Goal: Find contact information: Find contact information

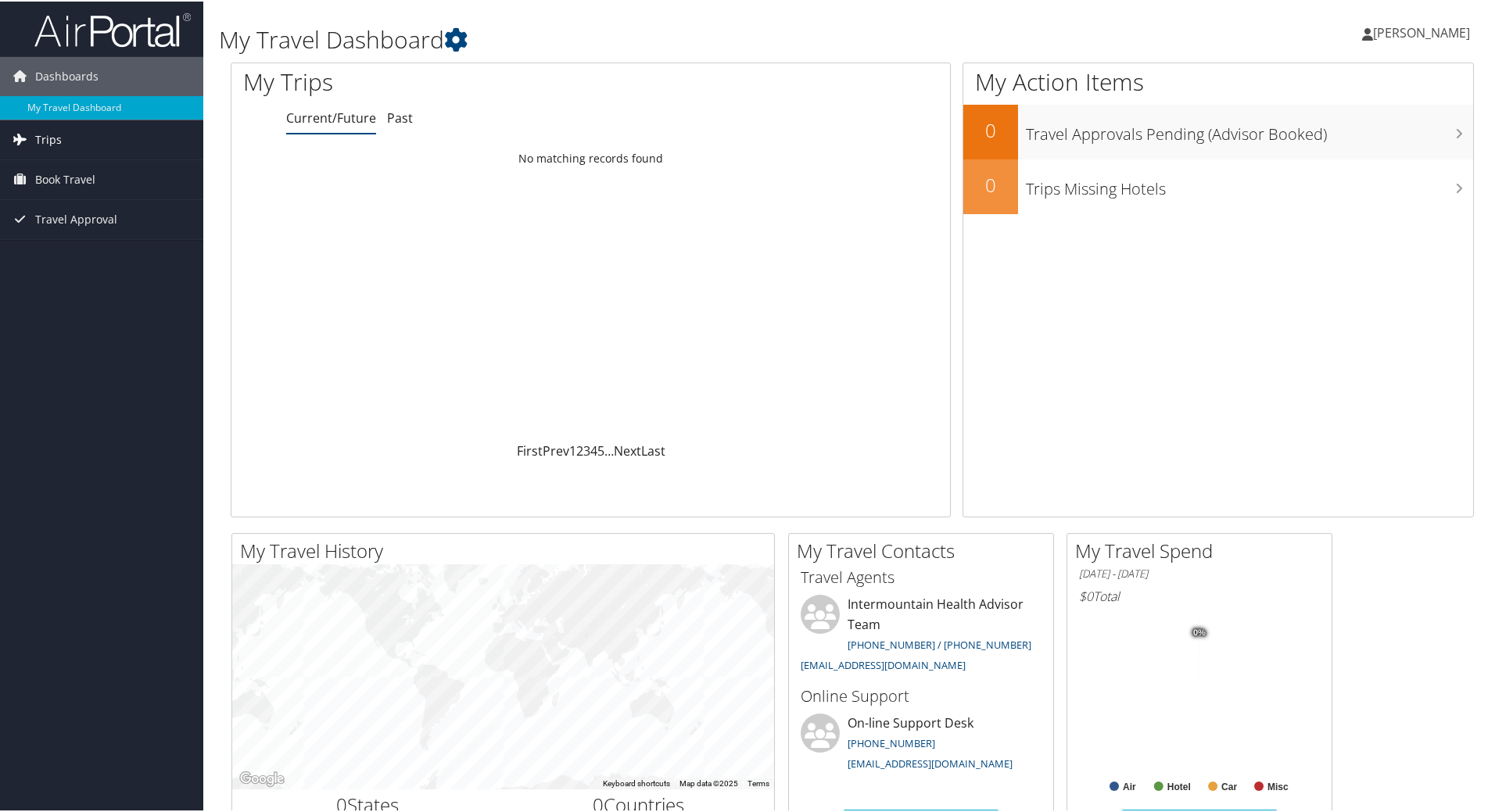
click at [58, 132] on span "Trips" at bounding box center [48, 138] width 26 height 39
click at [59, 164] on link "Current/Future Trips" at bounding box center [101, 169] width 204 height 24
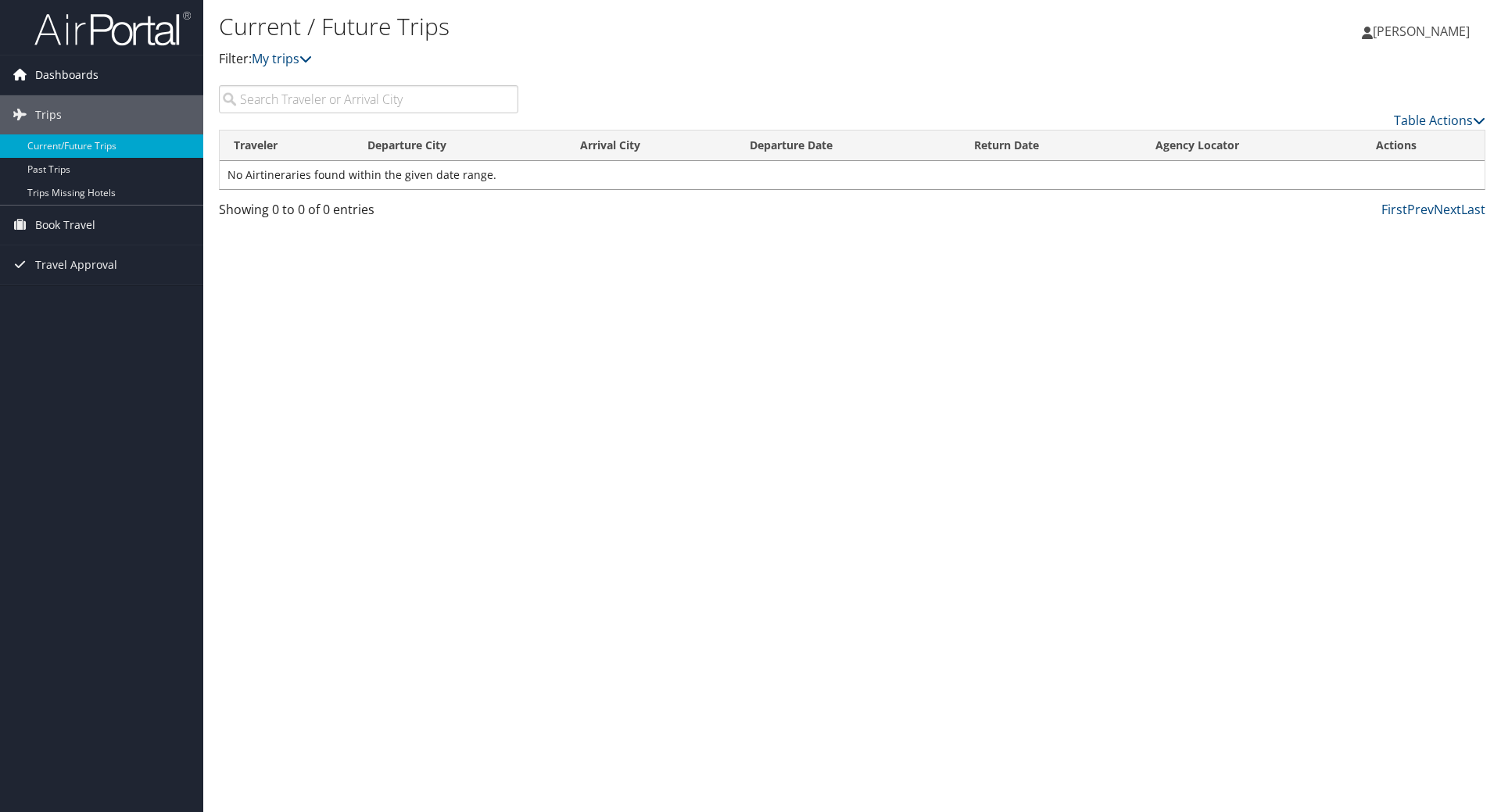
click at [75, 84] on span "Dashboards" at bounding box center [67, 75] width 63 height 39
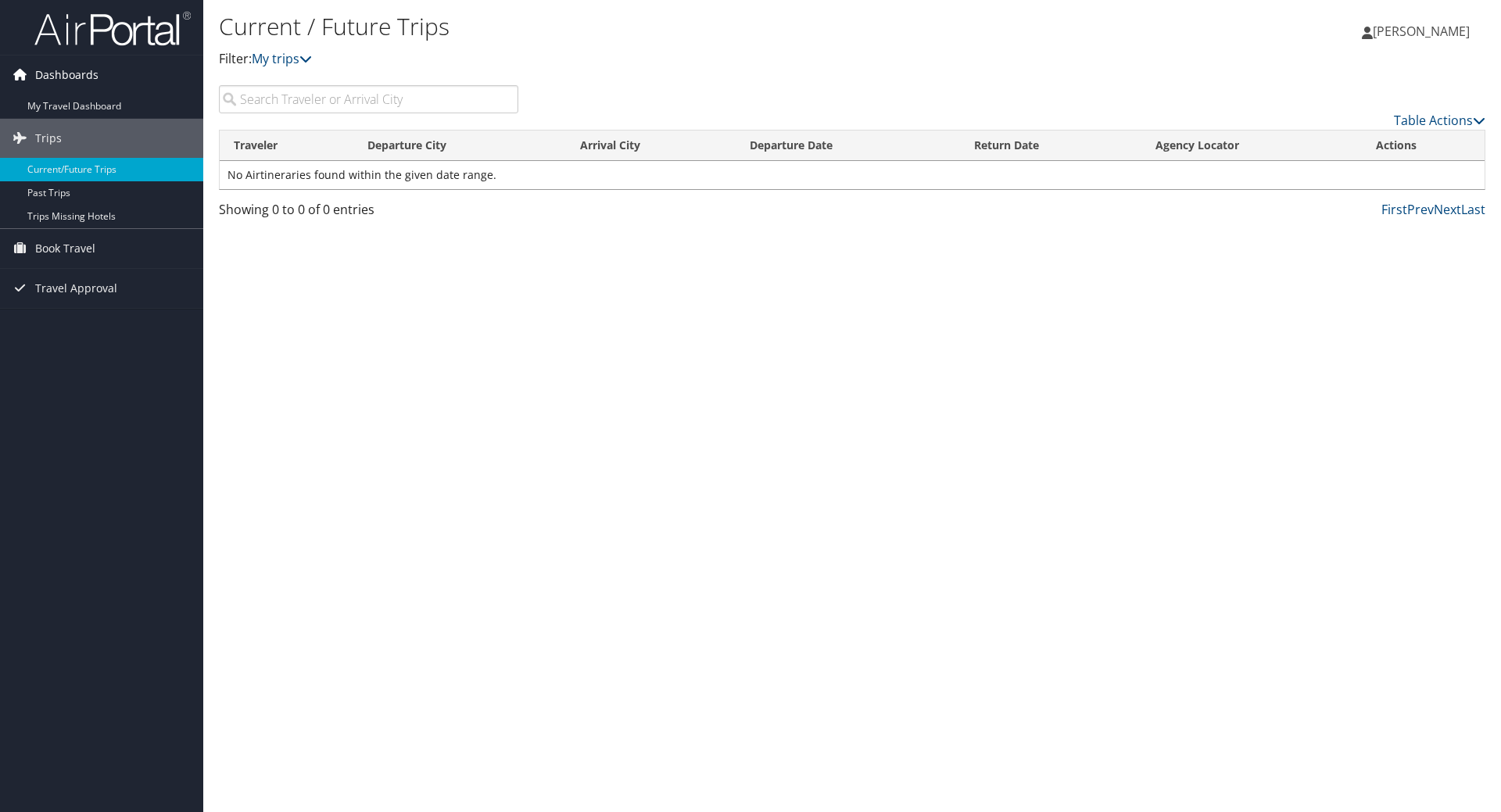
click at [73, 79] on span "Dashboards" at bounding box center [67, 75] width 63 height 39
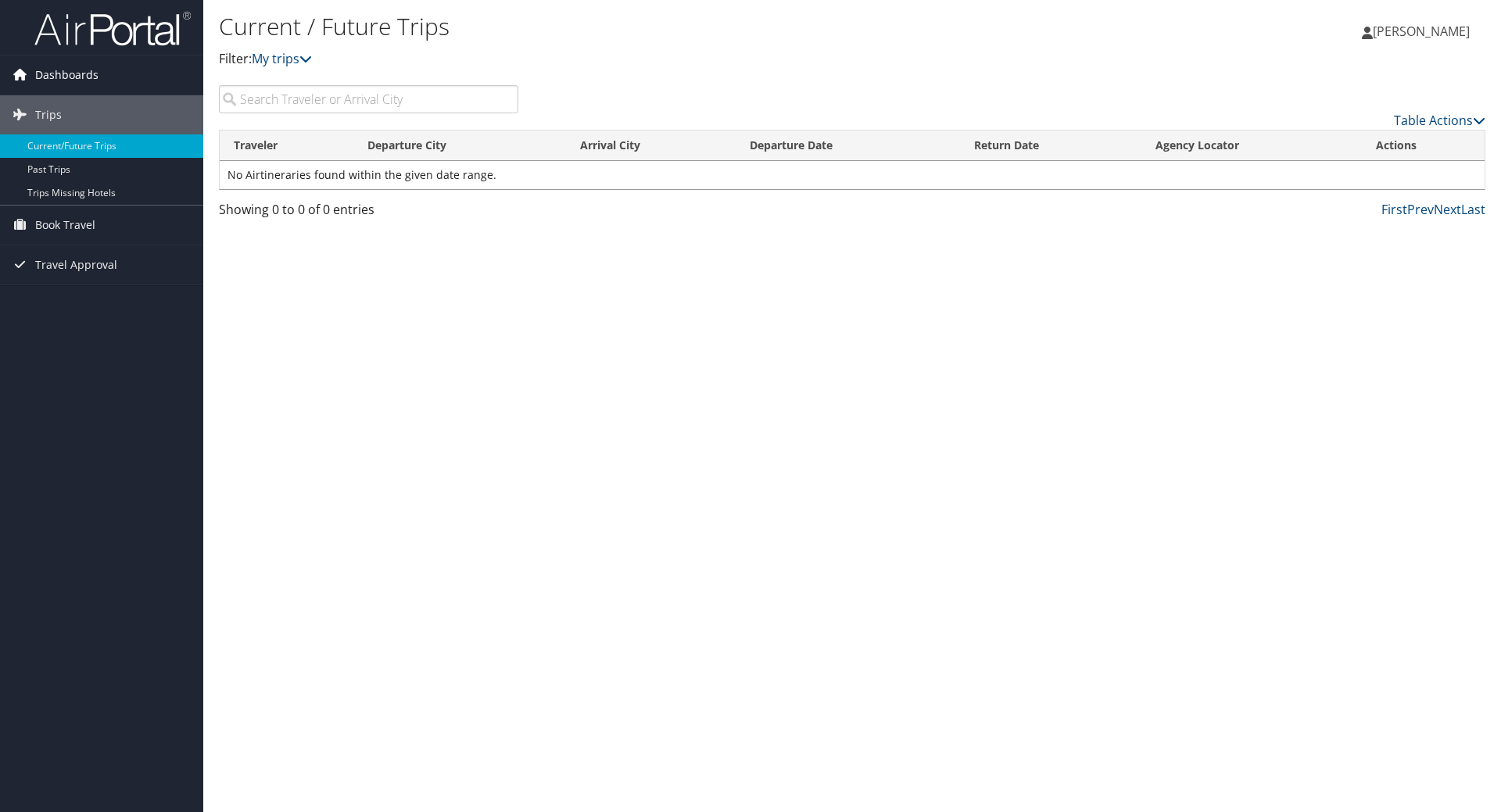
click at [73, 75] on span "Dashboards" at bounding box center [67, 75] width 63 height 39
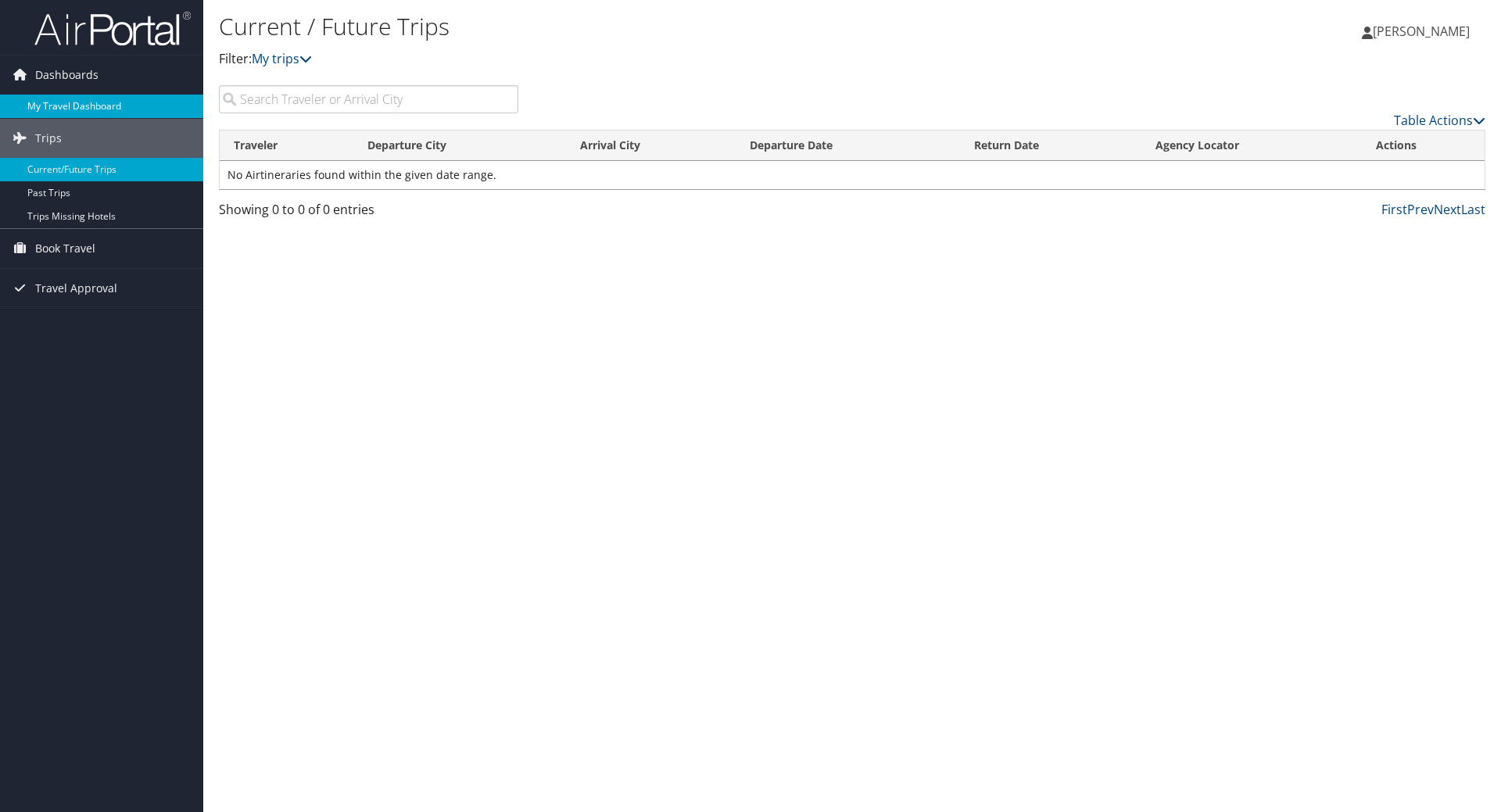
click at [71, 100] on link "My Travel Dashboard" at bounding box center [101, 106] width 203 height 24
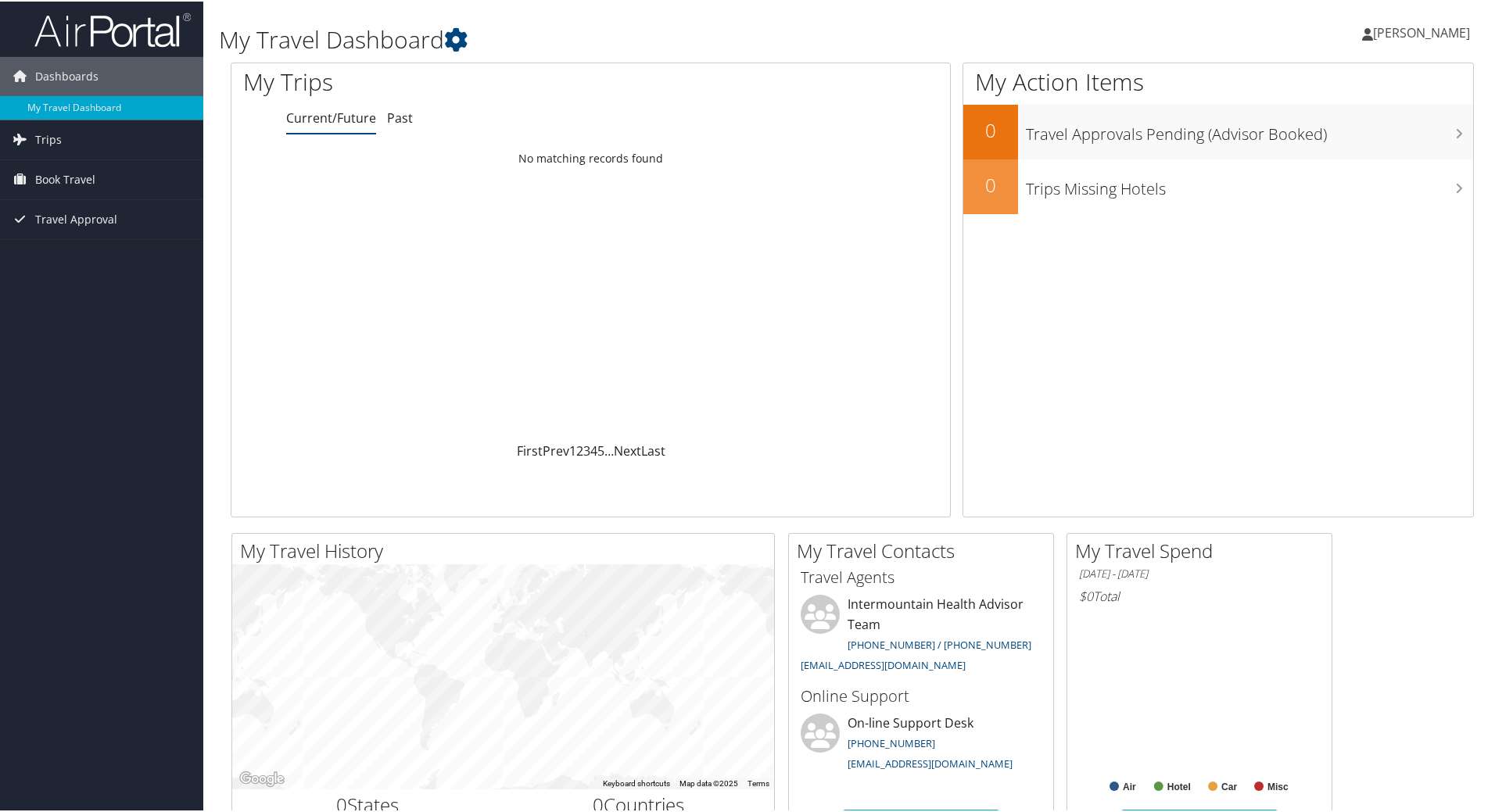
click at [1423, 26] on span "[PERSON_NAME]" at bounding box center [1422, 32] width 97 height 18
click at [1354, 115] on link "Travel Agency Contacts" at bounding box center [1380, 113] width 174 height 26
click at [1426, 36] on span "[PERSON_NAME]" at bounding box center [1422, 32] width 97 height 18
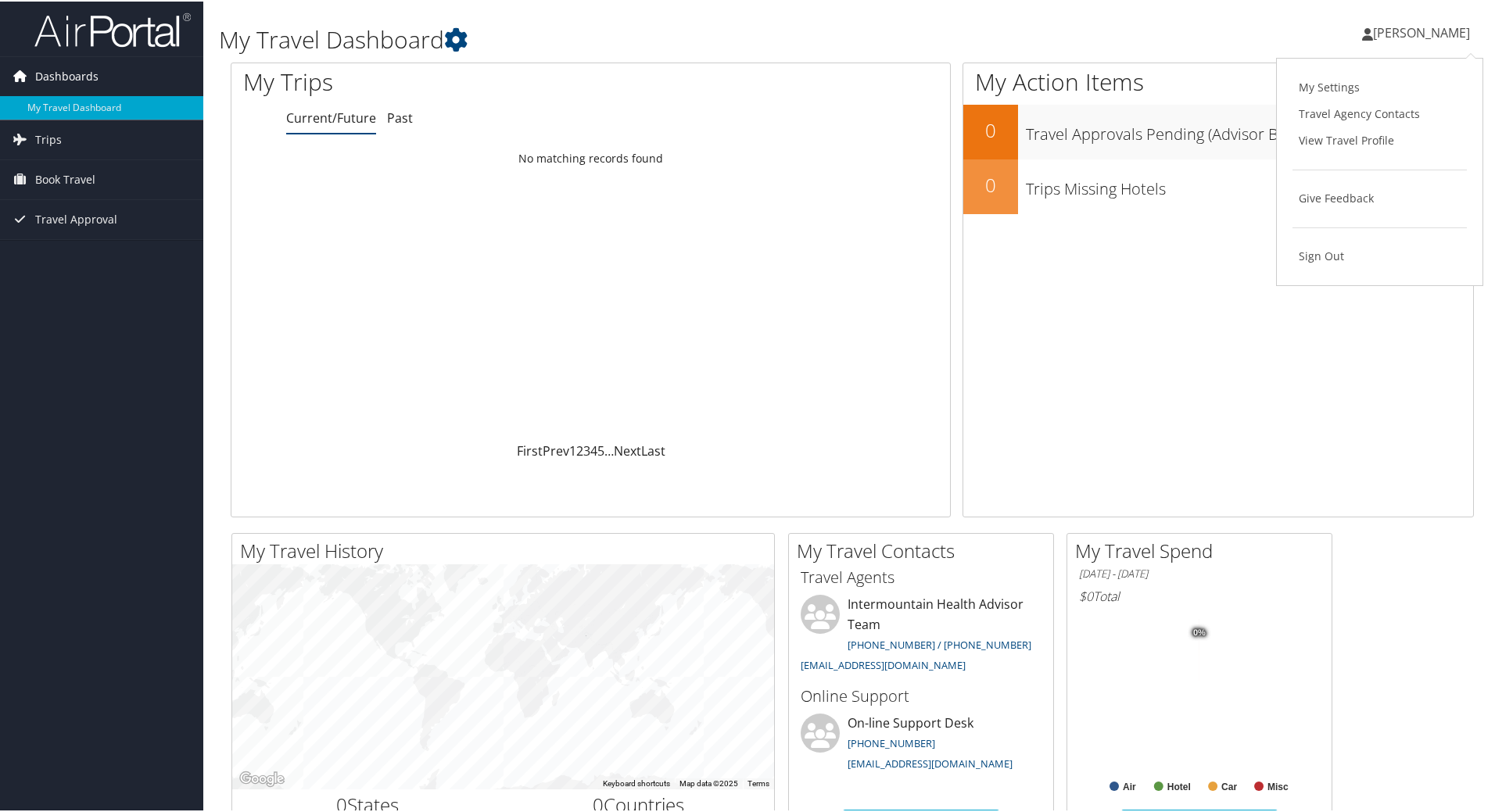
click at [59, 76] on span "Dashboards" at bounding box center [67, 75] width 63 height 39
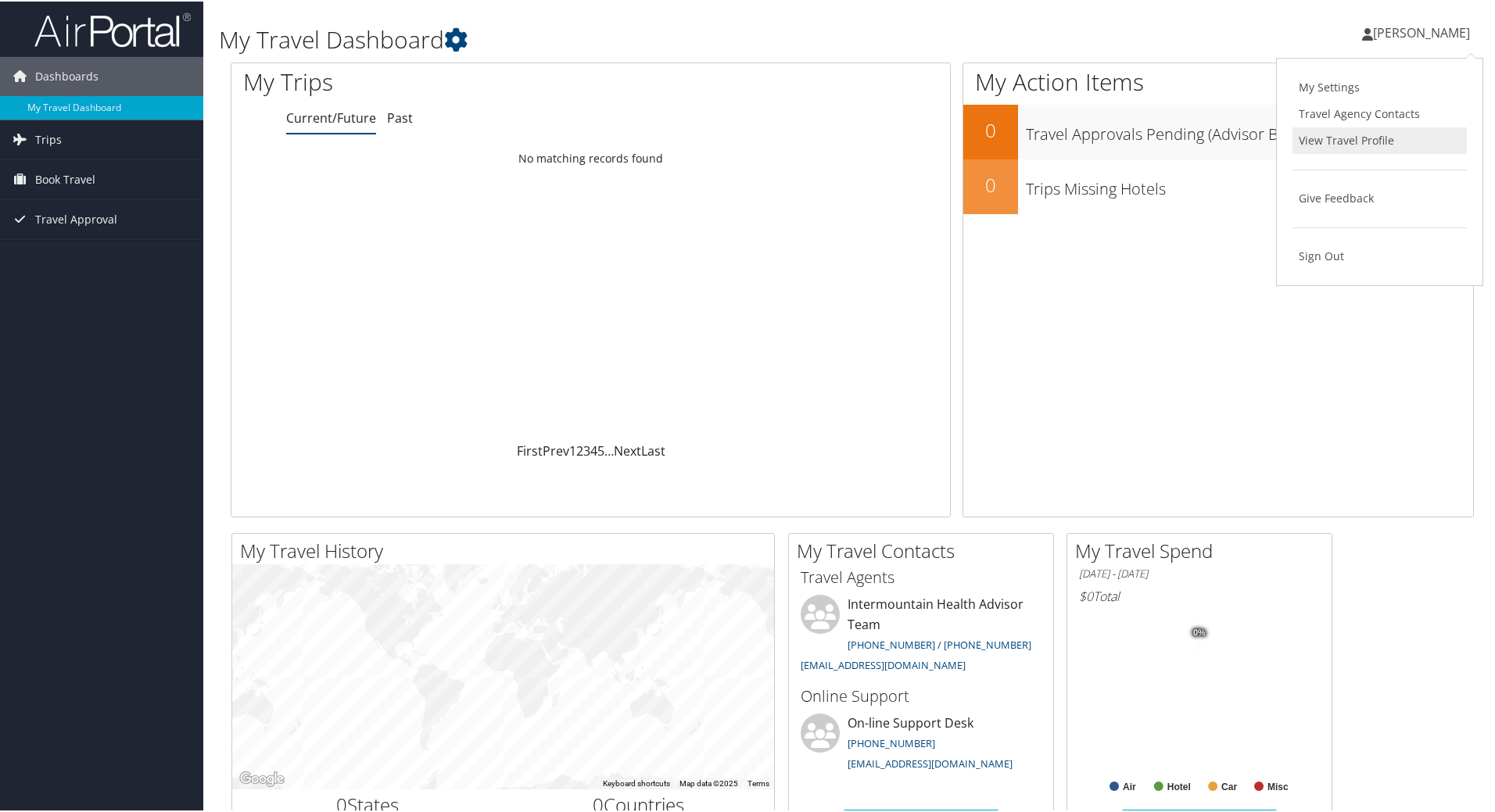
click at [1364, 143] on link "View Travel Profile" at bounding box center [1380, 139] width 174 height 26
